Goal: Book appointment/travel/reservation

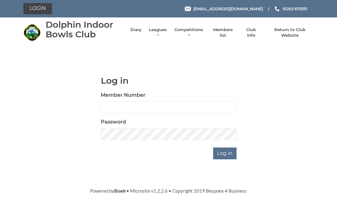
scroll to position [49, 0]
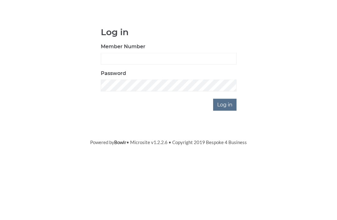
click at [146, 102] on input "Member Number" at bounding box center [169, 108] width 136 height 12
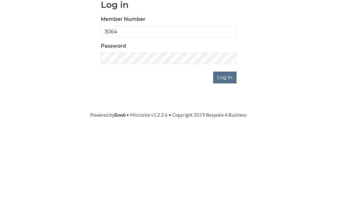
type input "3064"
click at [230, 148] on input "Log in" at bounding box center [224, 154] width 23 height 12
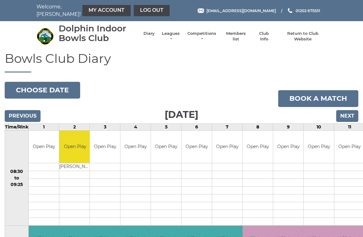
scroll to position [2, 0]
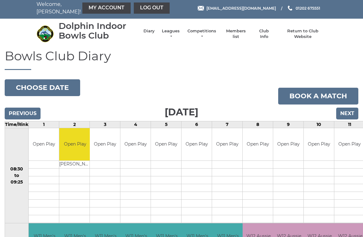
click at [59, 88] on button "Choose date" at bounding box center [42, 87] width 75 height 17
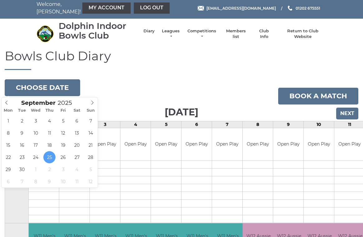
click at [93, 104] on icon at bounding box center [92, 103] width 4 height 4
type input "2025-10-09"
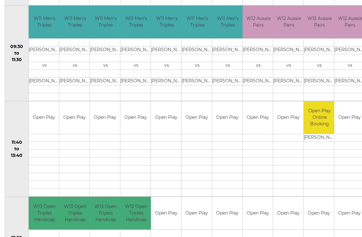
scroll to position [220, 0]
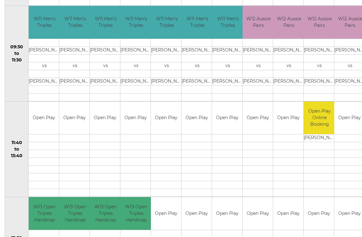
click at [131, 139] on td at bounding box center [135, 138] width 30 height 8
click at [140, 132] on td "Open Play" at bounding box center [135, 118] width 30 height 33
click at [137, 143] on td at bounding box center [135, 146] width 30 height 8
click at [136, 178] on td at bounding box center [135, 177] width 30 height 8
click at [135, 167] on td at bounding box center [135, 169] width 30 height 8
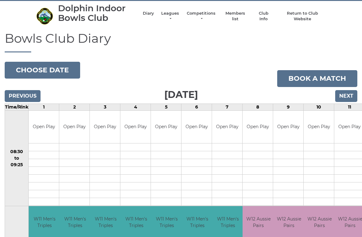
scroll to position [0, 0]
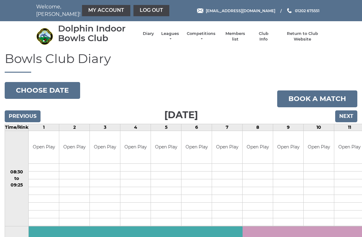
click at [314, 97] on link "Book a match" at bounding box center [317, 98] width 80 height 17
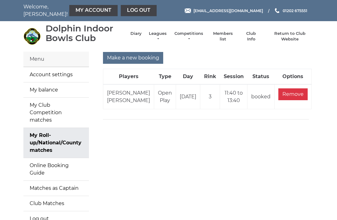
click at [146, 59] on input "Make a new booking" at bounding box center [133, 58] width 60 height 12
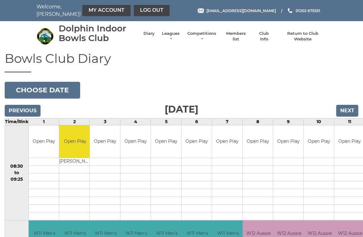
scroll to position [2, 0]
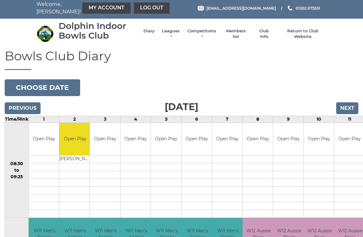
click at [60, 90] on button "Choose date" at bounding box center [42, 87] width 75 height 17
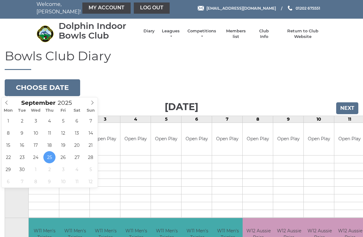
click at [95, 103] on span at bounding box center [92, 102] width 10 height 9
type input "2025-10-09"
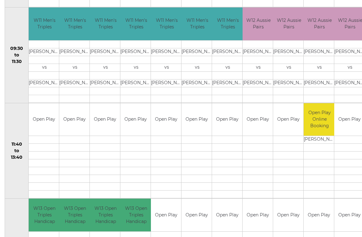
scroll to position [209, 0]
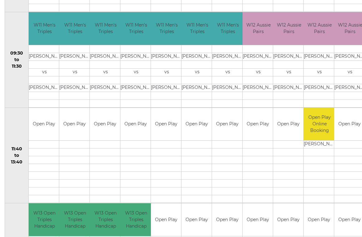
click at [0, 0] on link "Book slot" at bounding box center [0, 0] width 0 height 0
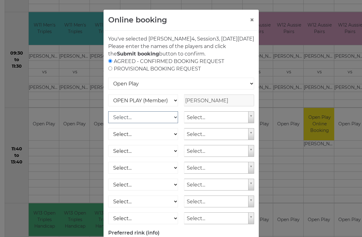
click at [175, 123] on select "Select... OPEN PLAY (Member) OPEN PLAY (Visitor) SPOONS (Member) SPOONS (Visito…" at bounding box center [143, 117] width 70 height 12
select select "1_12"
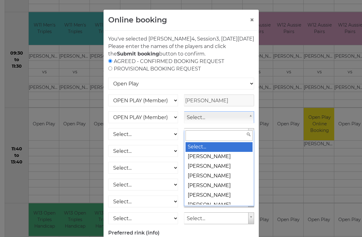
scroll to position [209, 2]
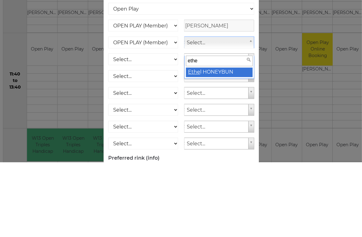
type input "ethel"
select select "753"
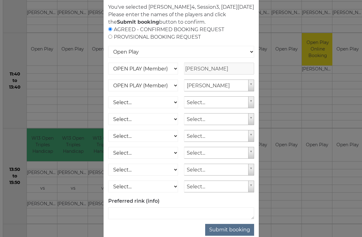
scroll to position [31, 0]
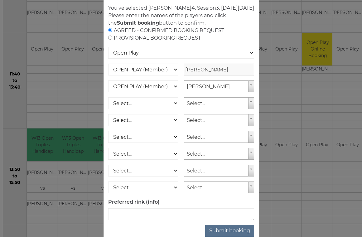
click at [233, 237] on button "Submit booking" at bounding box center [229, 231] width 49 height 12
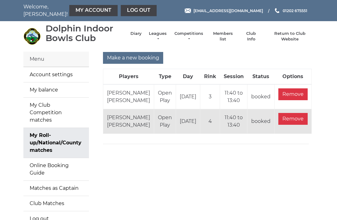
click at [130, 9] on link "Log out" at bounding box center [139, 10] width 36 height 11
